Goal: Information Seeking & Learning: Learn about a topic

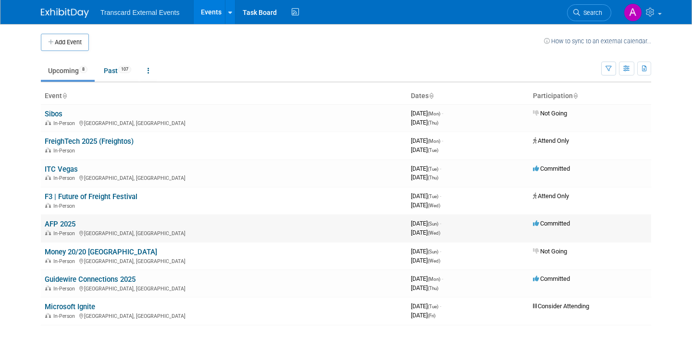
click at [146, 227] on td "AFP 2025 In-Person [GEOGRAPHIC_DATA], [GEOGRAPHIC_DATA]" at bounding box center [224, 227] width 366 height 27
click at [68, 172] on link "ITC Vegas" at bounding box center [61, 169] width 33 height 9
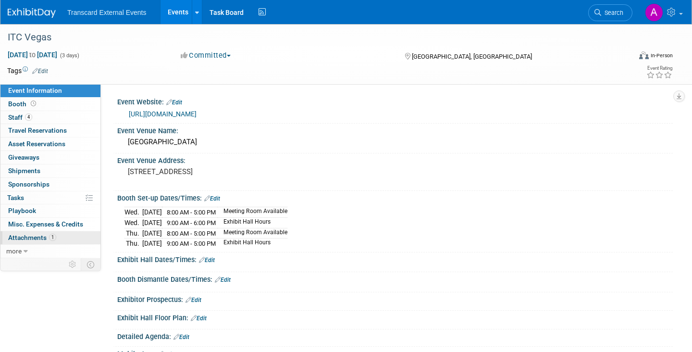
click at [73, 234] on link "1 Attachments 1" at bounding box center [50, 237] width 100 height 13
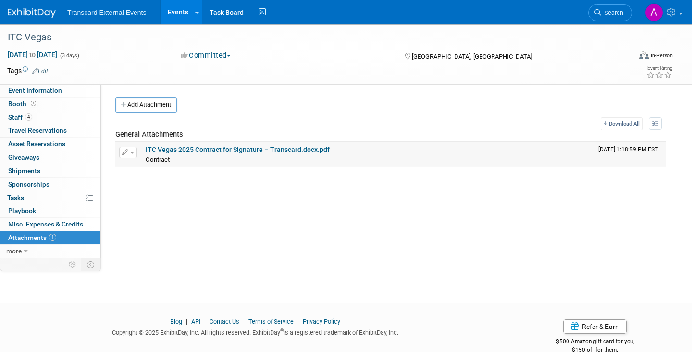
click at [216, 154] on div "ITC Vegas 2025 Contract for Signature – Transcard.docx.pdf" at bounding box center [368, 150] width 445 height 9
click at [216, 151] on link "ITC Vegas 2025 Contract for Signature – Transcard.docx.pdf" at bounding box center [238, 150] width 184 height 8
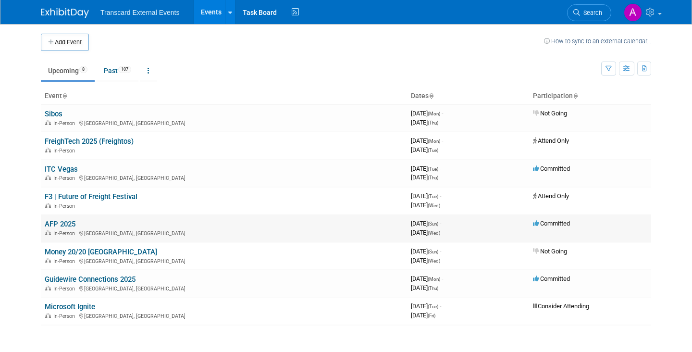
click at [67, 225] on link "AFP 2025" at bounding box center [60, 224] width 31 height 9
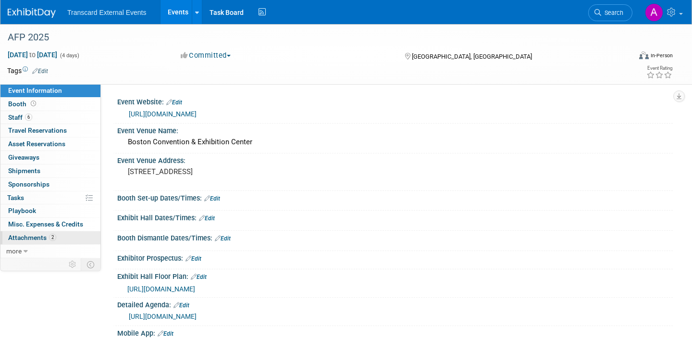
click at [77, 236] on link "2 Attachments 2" at bounding box center [50, 237] width 100 height 13
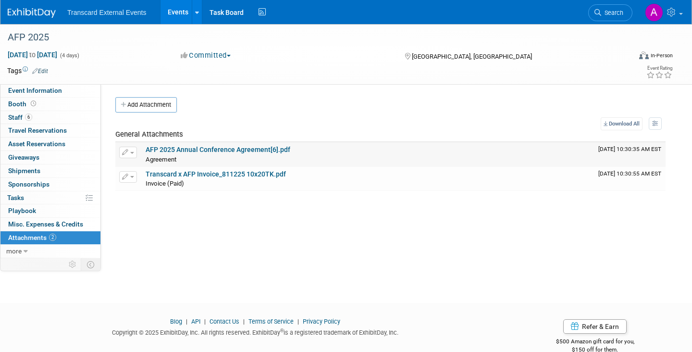
click at [260, 146] on link "AFP 2025 Annual Conference Agreement[6].pdf" at bounding box center [218, 150] width 145 height 8
click at [276, 174] on link "Transcard x AFP Invoice_811225 10x20TK.pdf" at bounding box center [216, 174] width 140 height 8
click at [18, 117] on span "Staff 6" at bounding box center [20, 117] width 24 height 8
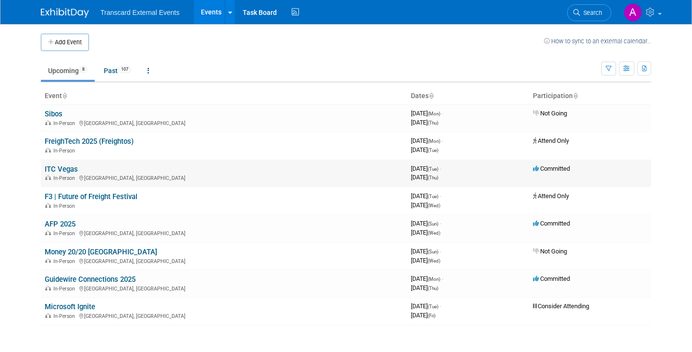
click at [69, 167] on link "ITC Vegas" at bounding box center [61, 169] width 33 height 9
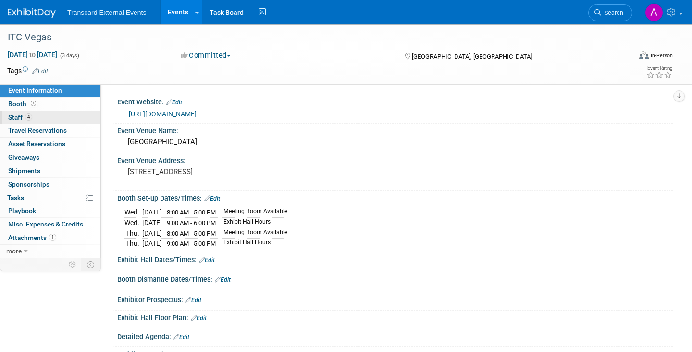
click at [39, 121] on link "4 Staff 4" at bounding box center [50, 117] width 100 height 13
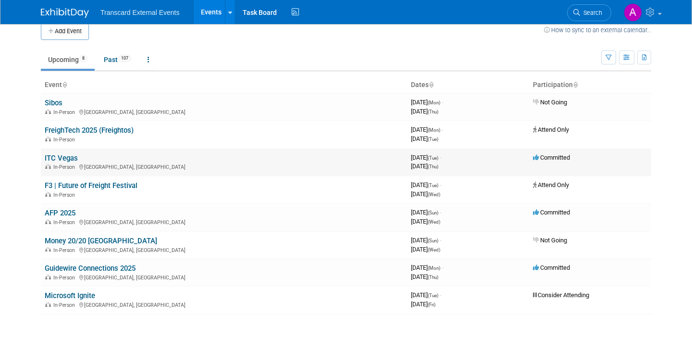
scroll to position [12, 0]
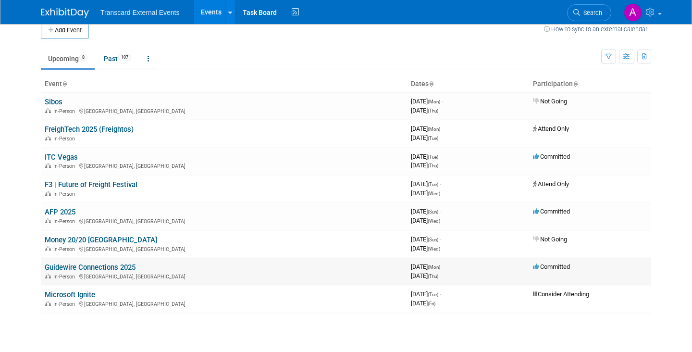
click at [124, 265] on link "Guidewire Connections 2025" at bounding box center [90, 267] width 91 height 9
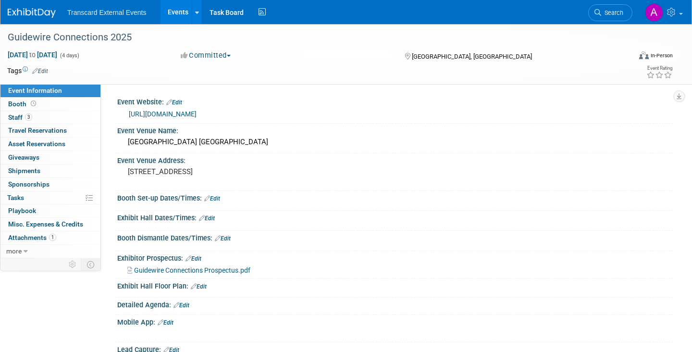
scroll to position [13, 0]
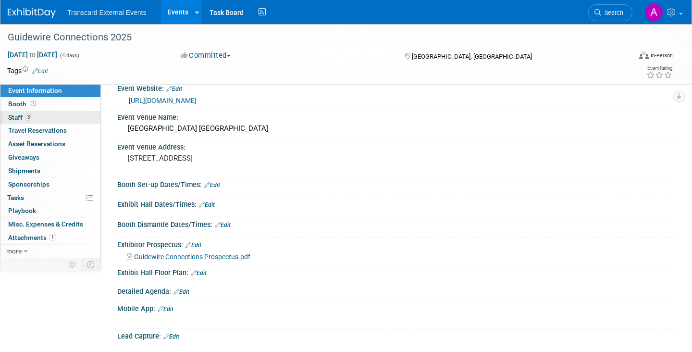
click at [61, 121] on link "3 Staff 3" at bounding box center [50, 117] width 100 height 13
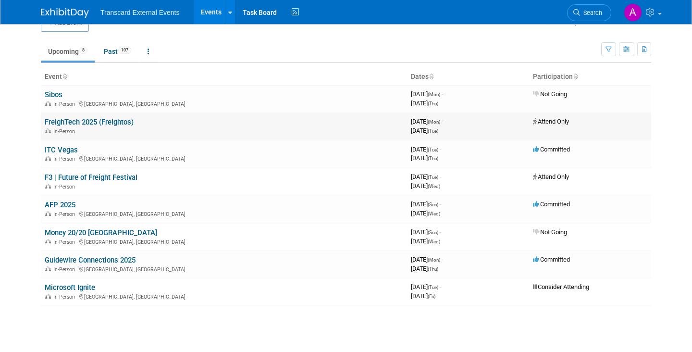
scroll to position [21, 0]
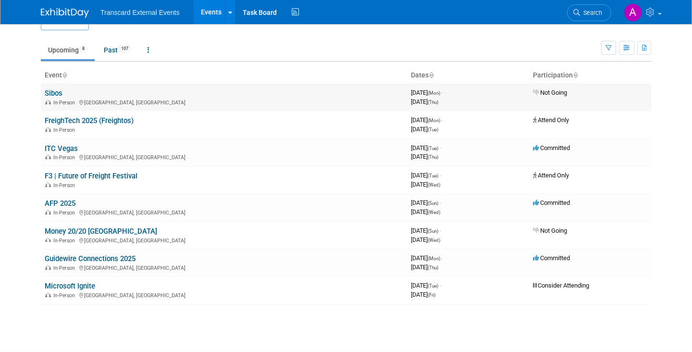
click at [61, 89] on link "Sibos" at bounding box center [54, 93] width 18 height 9
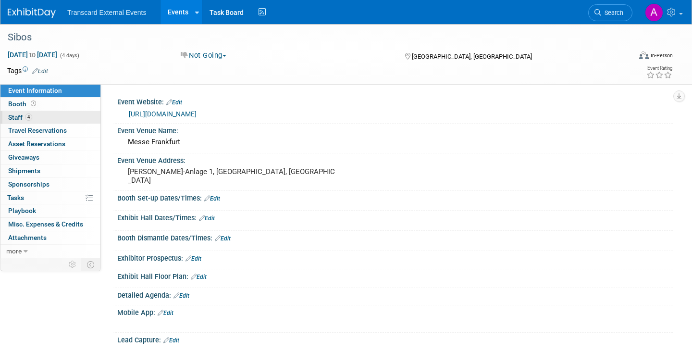
click at [62, 113] on link "4 Staff 4" at bounding box center [50, 117] width 100 height 13
